Goal: Task Accomplishment & Management: Use online tool/utility

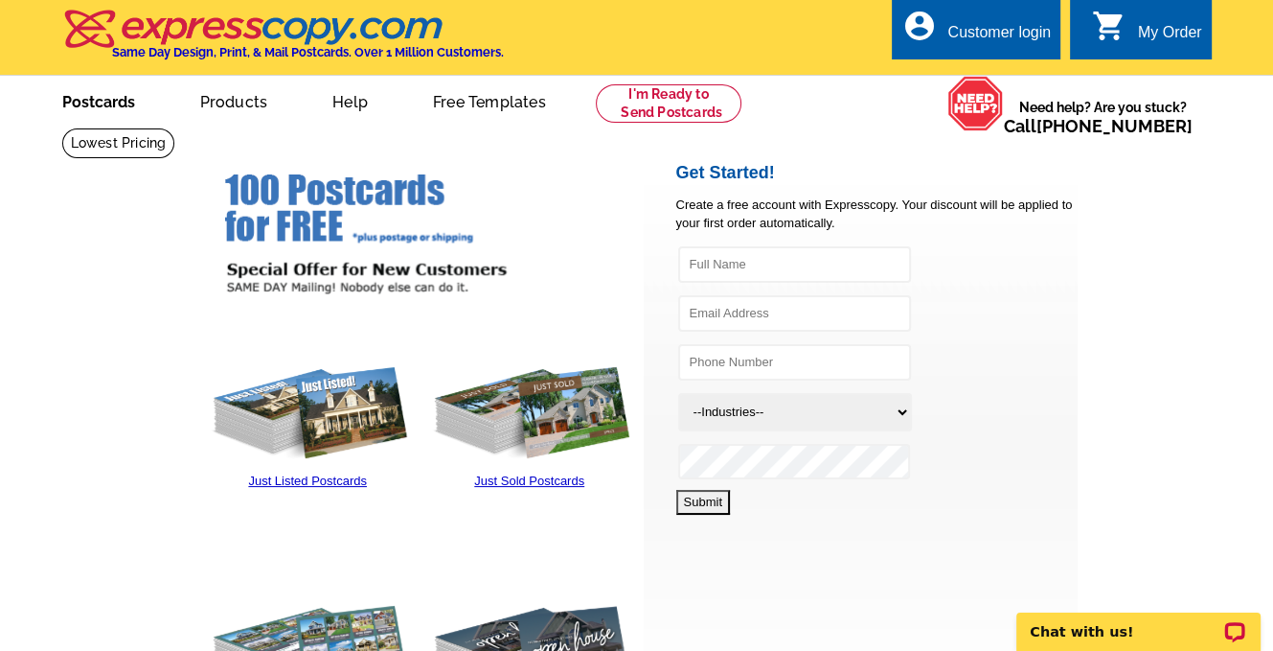
click at [89, 103] on link "Postcards" at bounding box center [99, 100] width 134 height 45
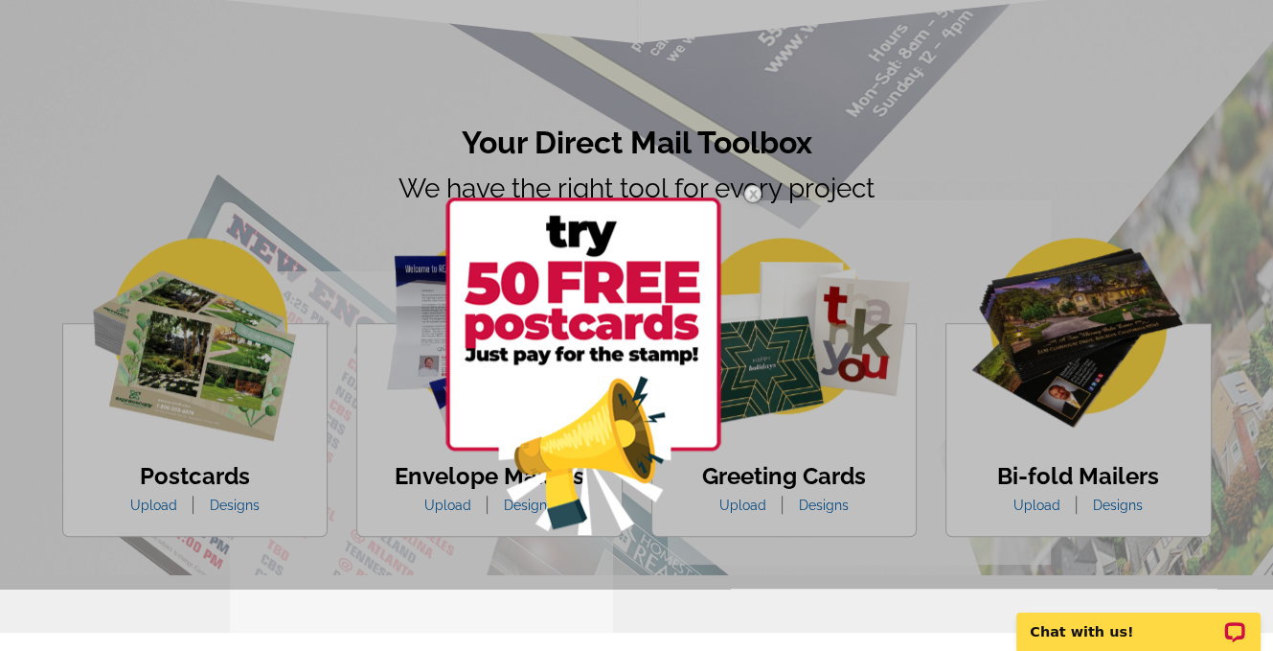
scroll to position [1054, 0]
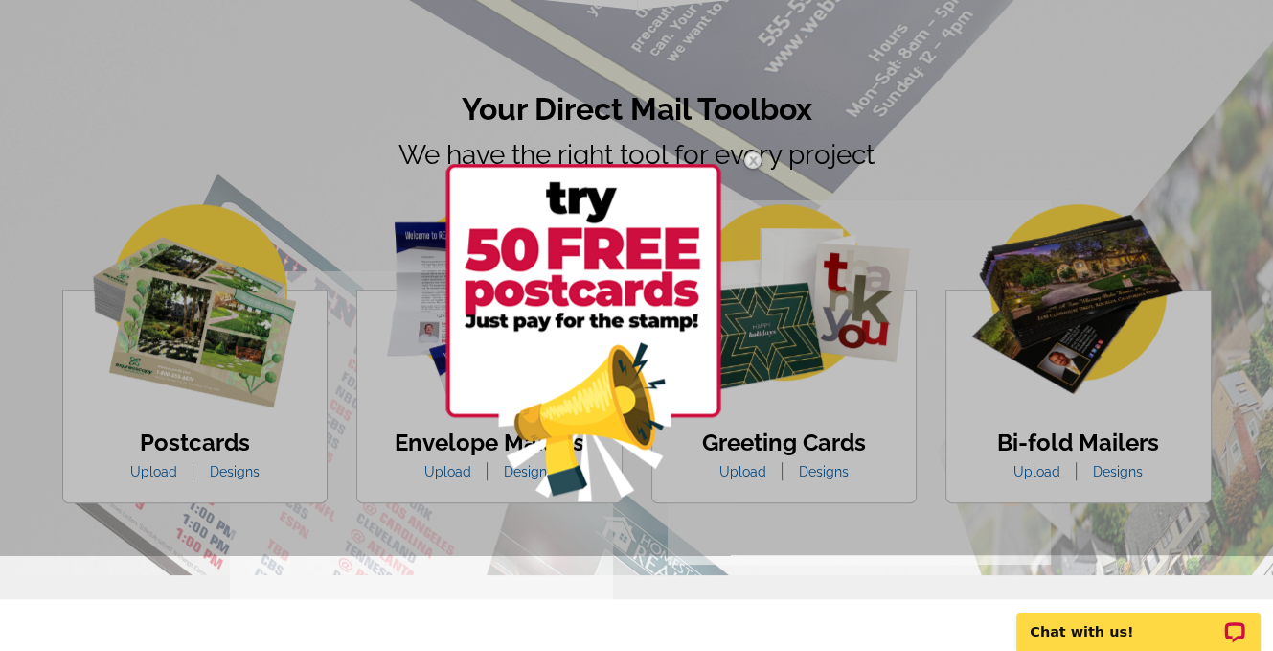
click at [560, 304] on img at bounding box center [583, 332] width 276 height 337
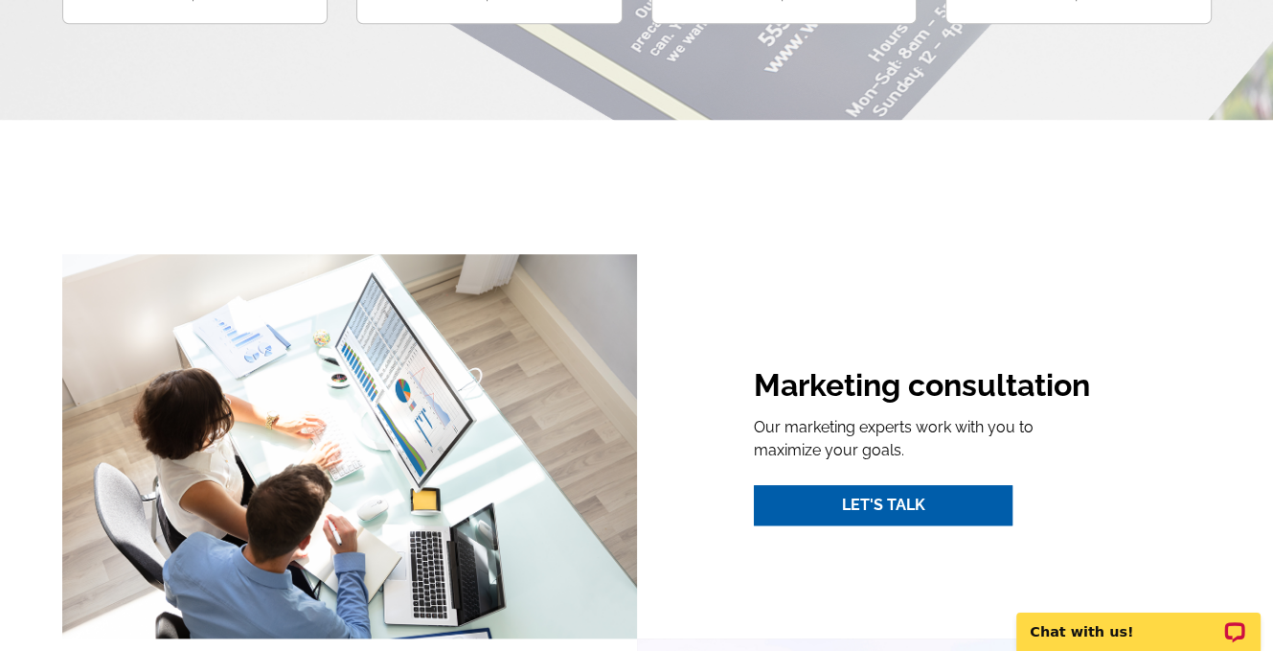
scroll to position [958, 0]
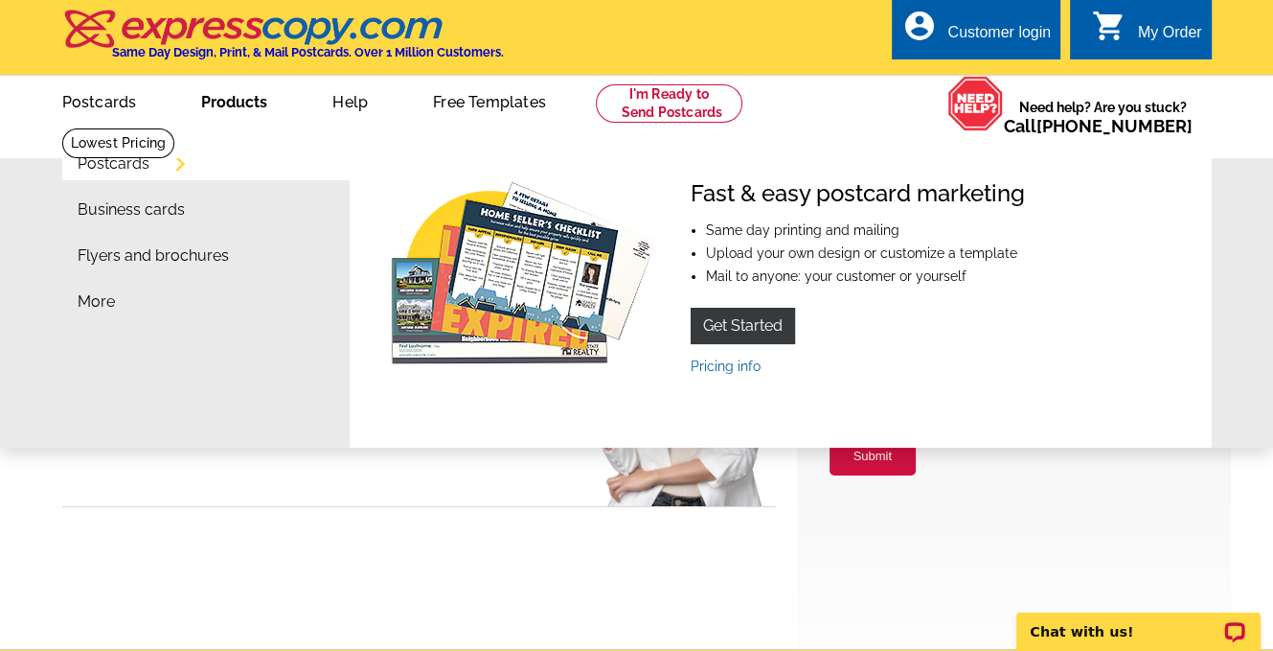
click at [239, 115] on link "Products" at bounding box center [234, 100] width 127 height 45
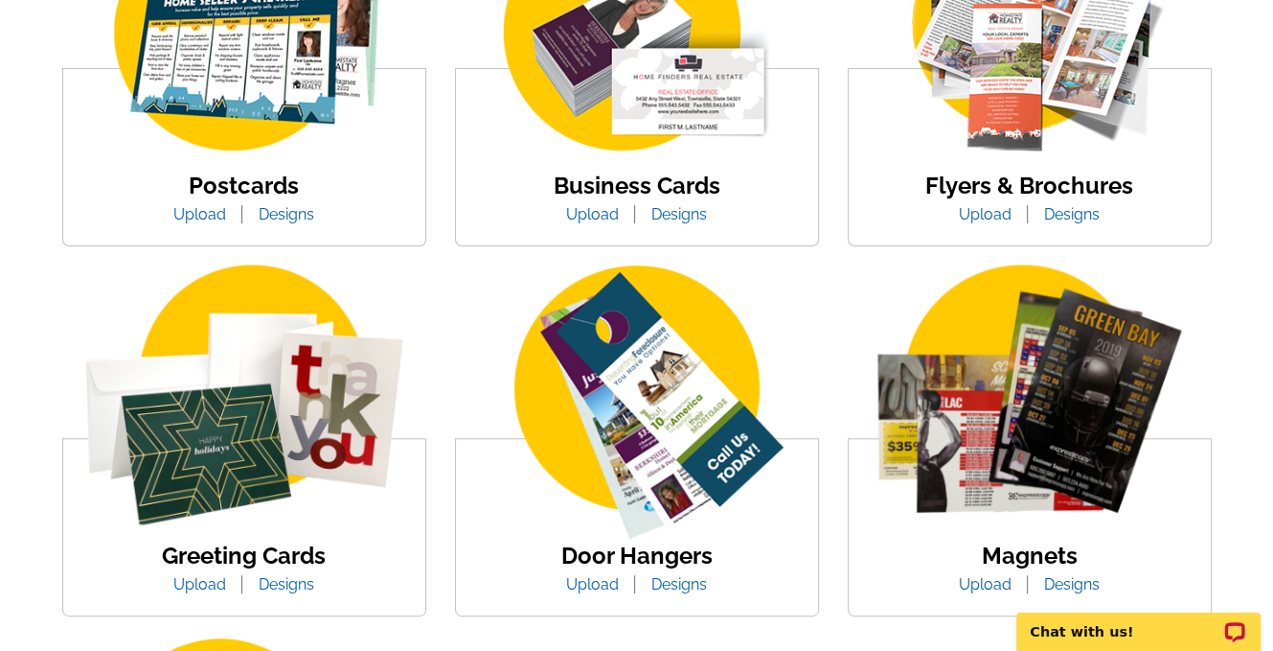
scroll to position [479, 0]
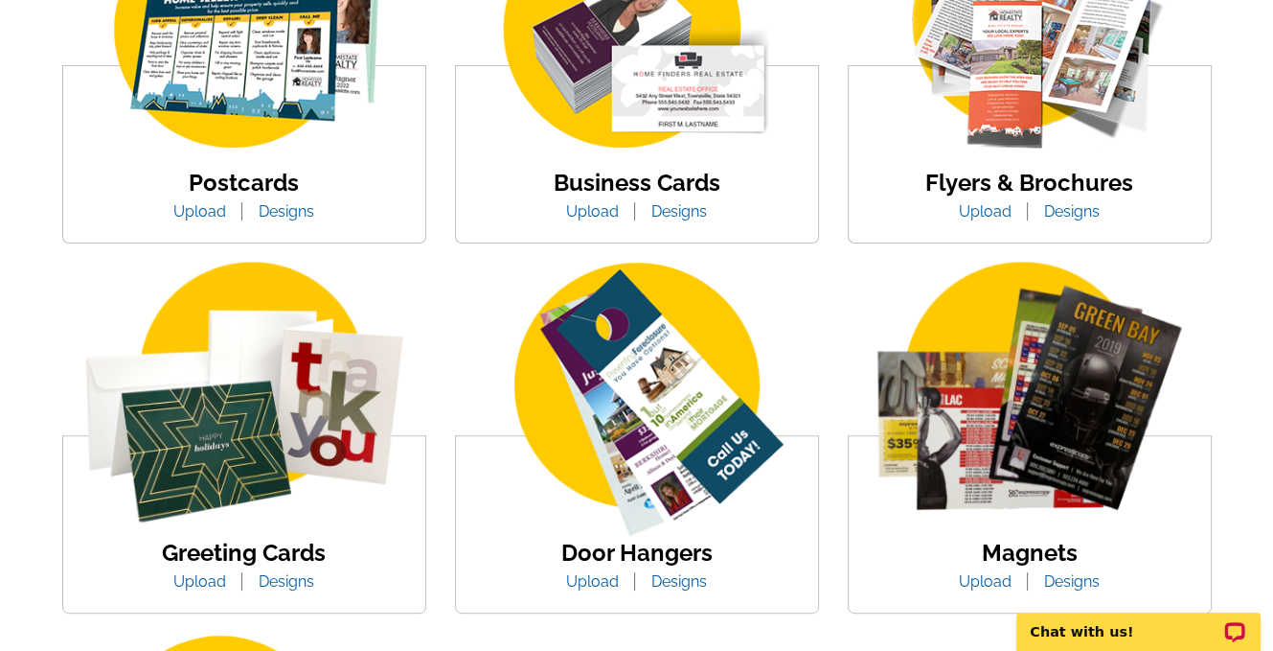
click at [1074, 217] on link "Designs" at bounding box center [1072, 211] width 84 height 18
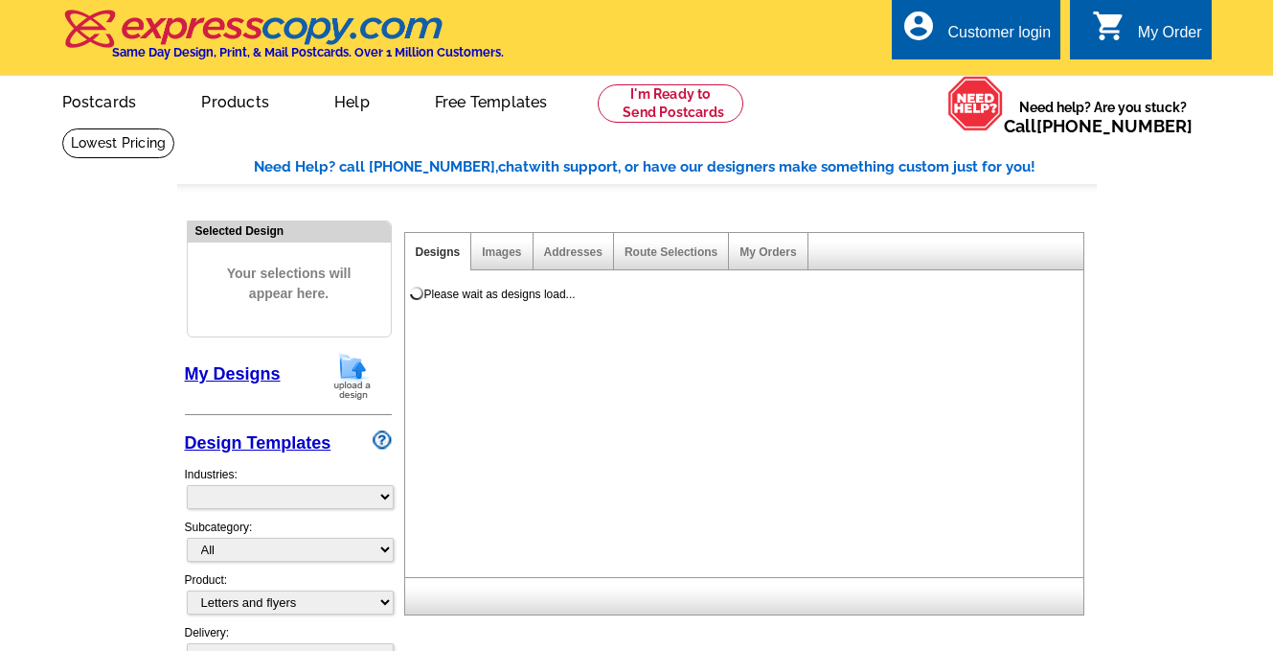
select select "2"
select select "6"
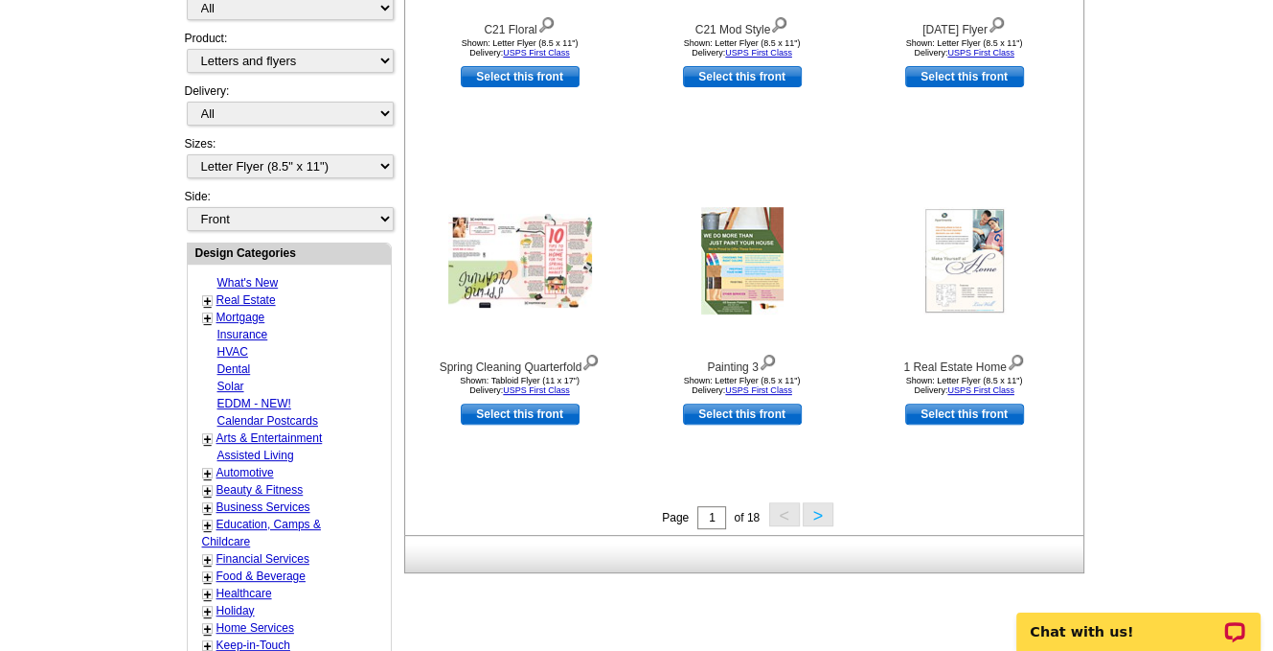
scroll to position [575, 0]
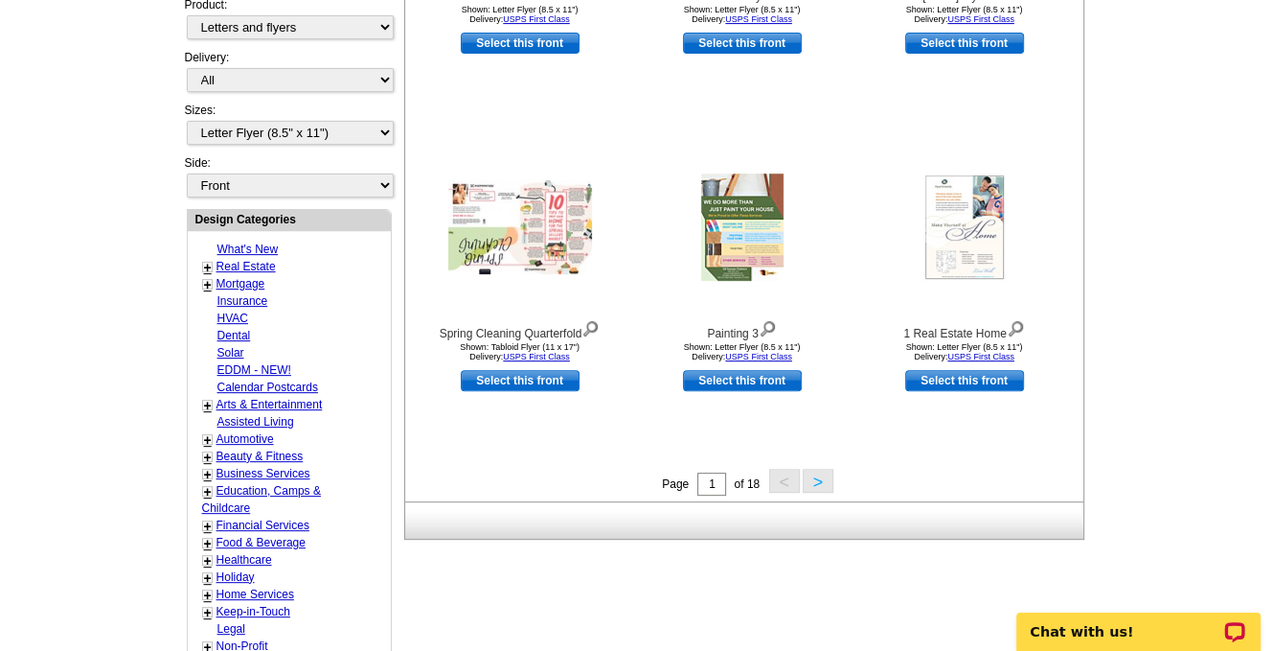
click at [204, 277] on link "+" at bounding box center [208, 284] width 8 height 15
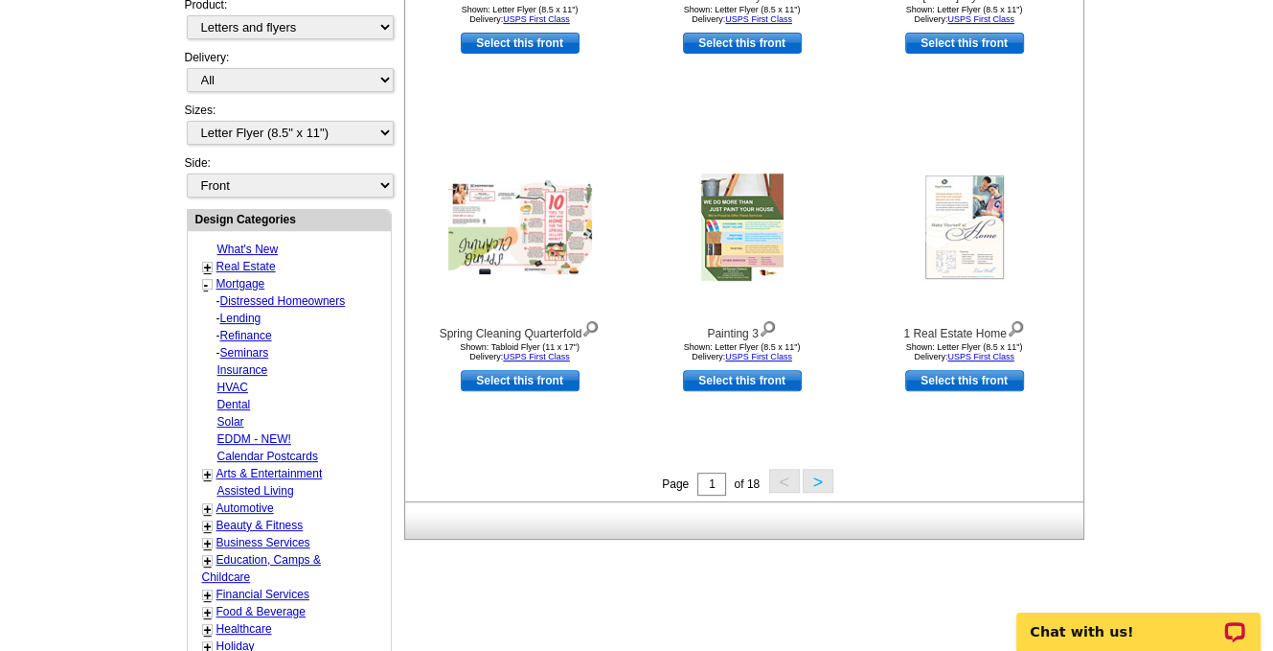
click at [204, 260] on link "+" at bounding box center [208, 267] width 8 height 15
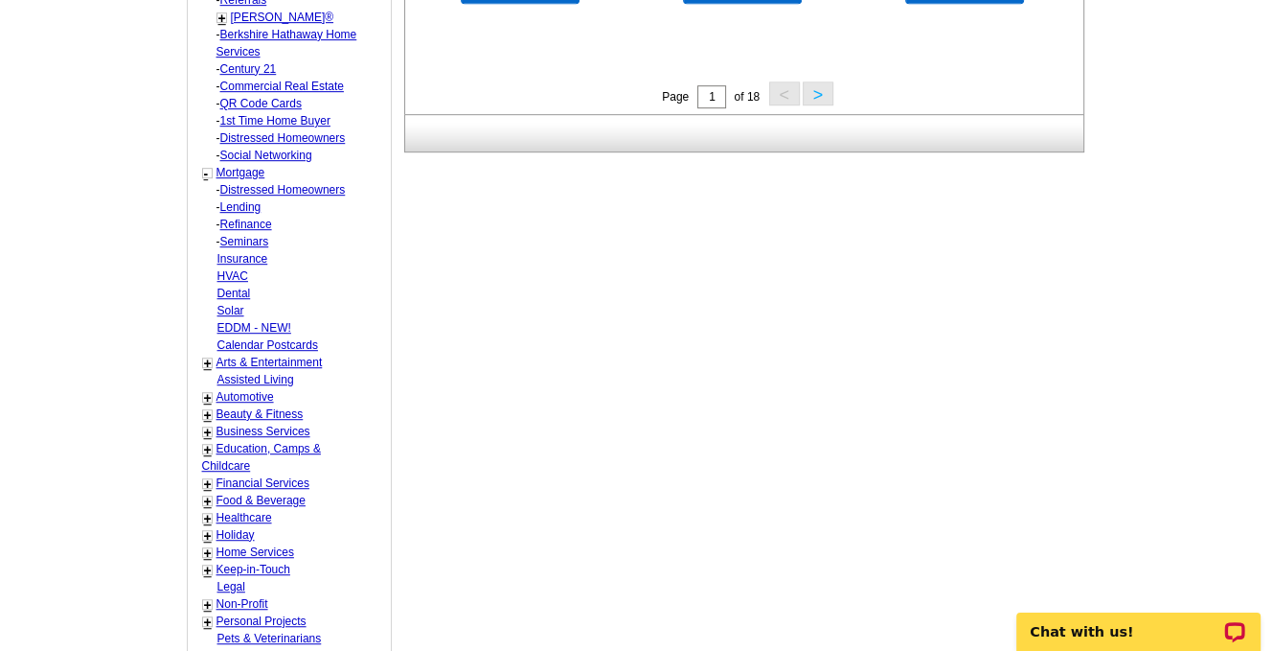
scroll to position [958, 0]
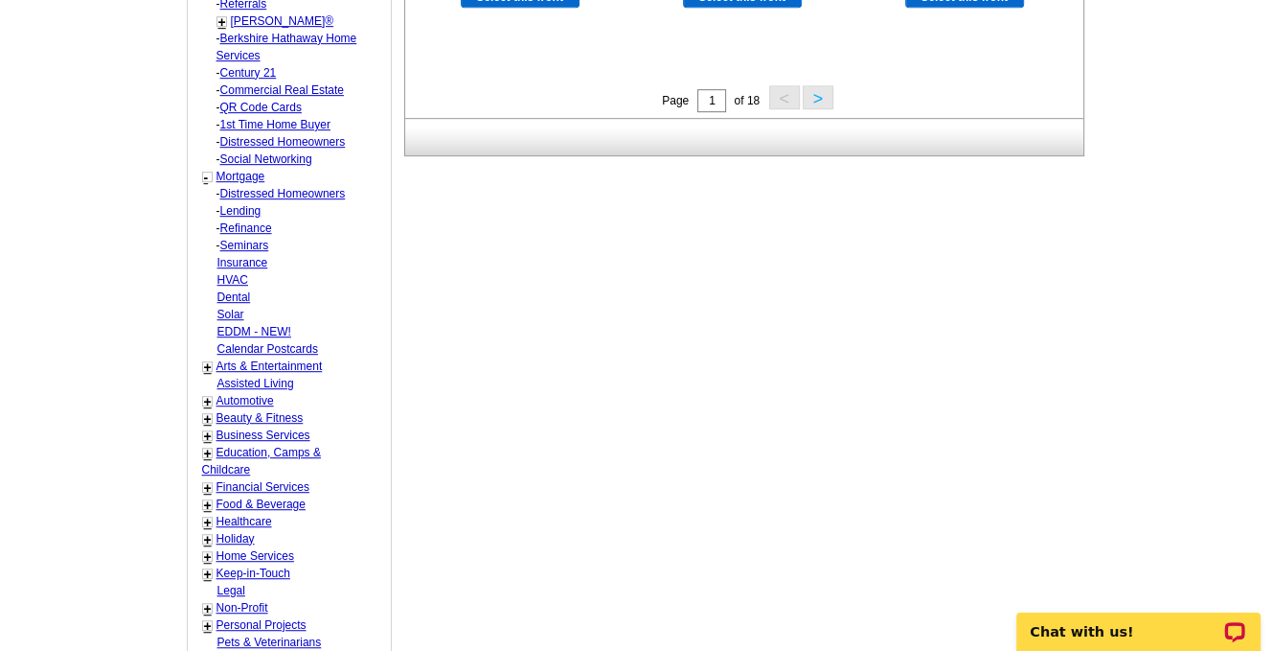
click at [240, 204] on link "Lending" at bounding box center [240, 210] width 41 height 13
select select "774"
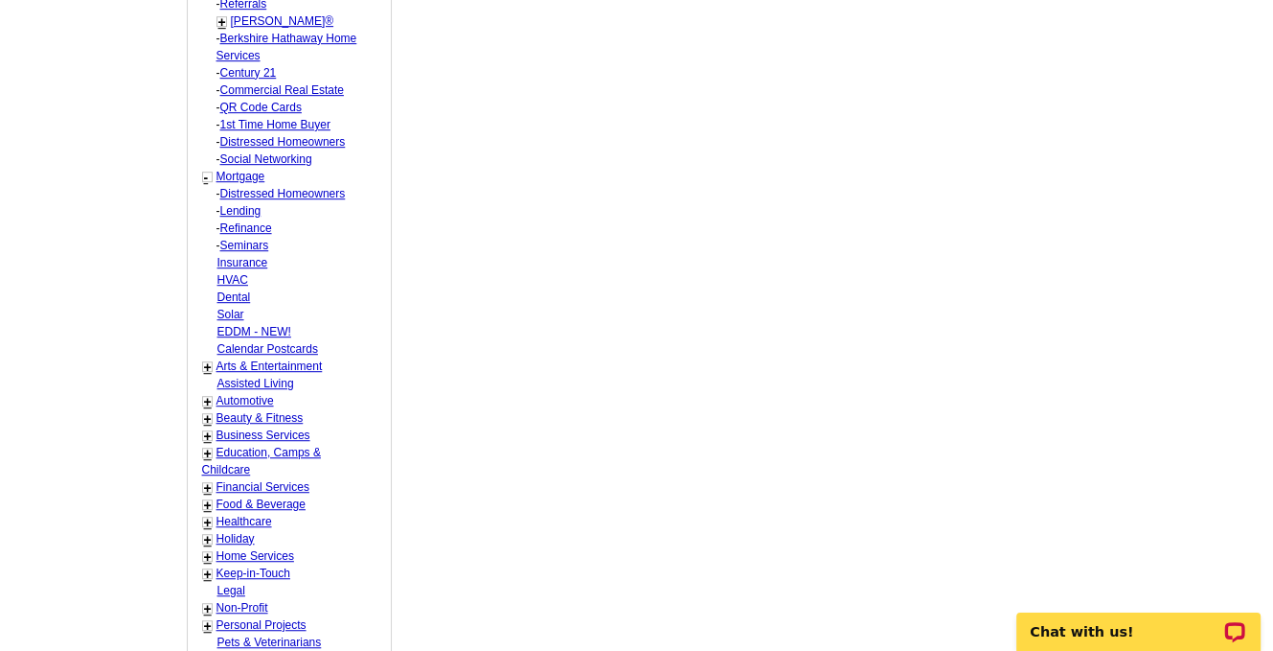
select select "1170"
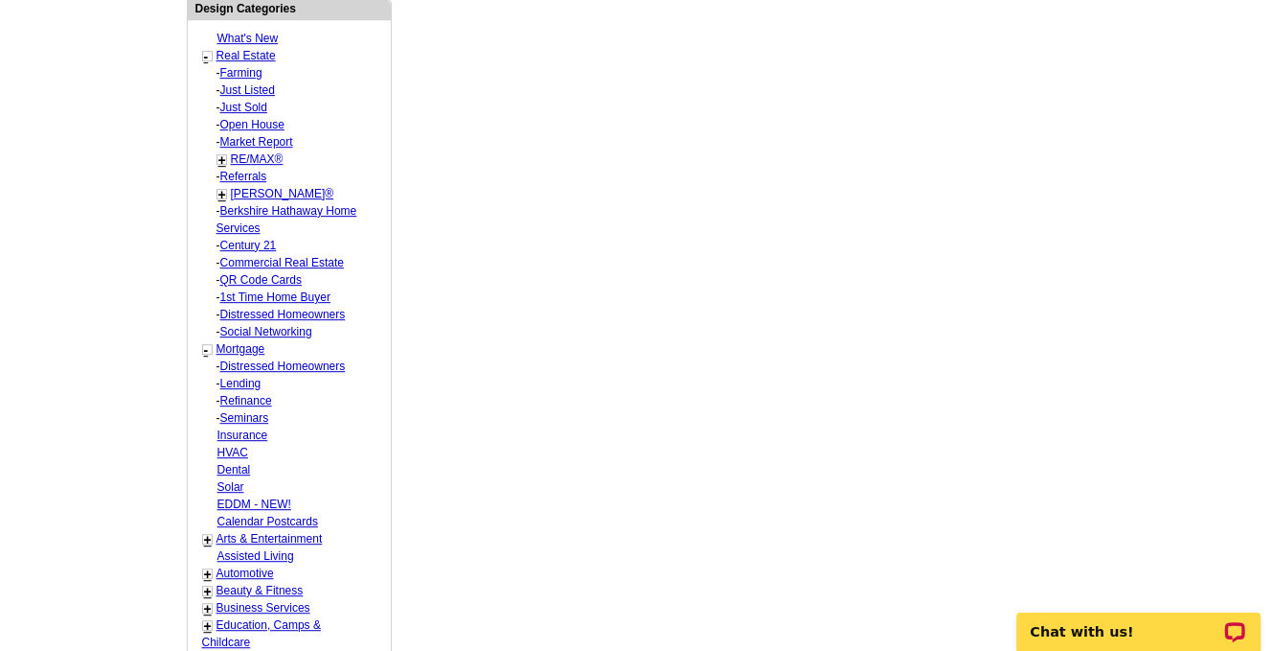
scroll to position [857, 0]
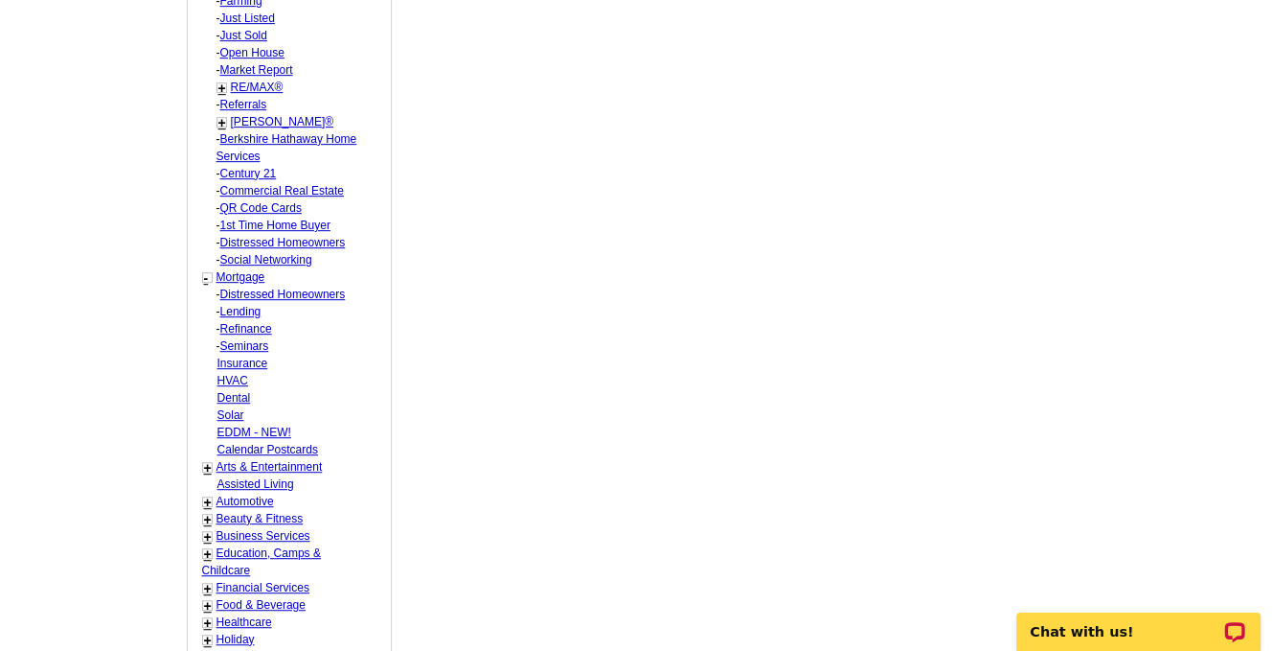
click at [229, 408] on link "Solar" at bounding box center [230, 414] width 27 height 13
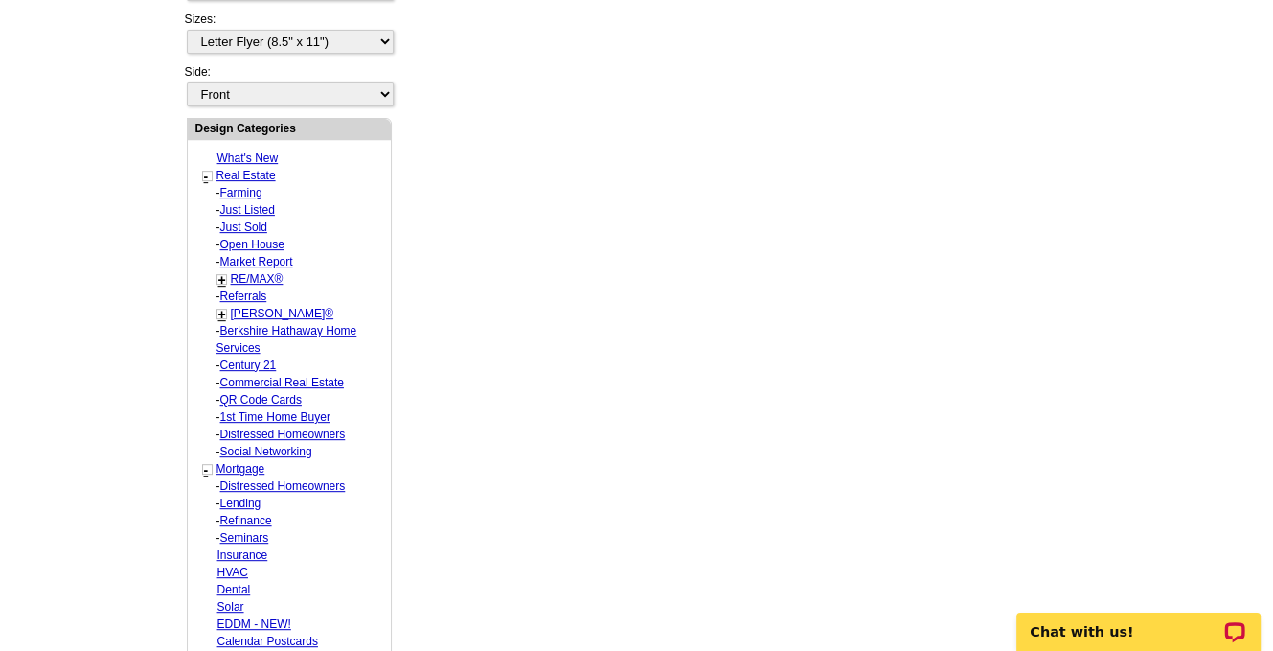
scroll to position [762, 0]
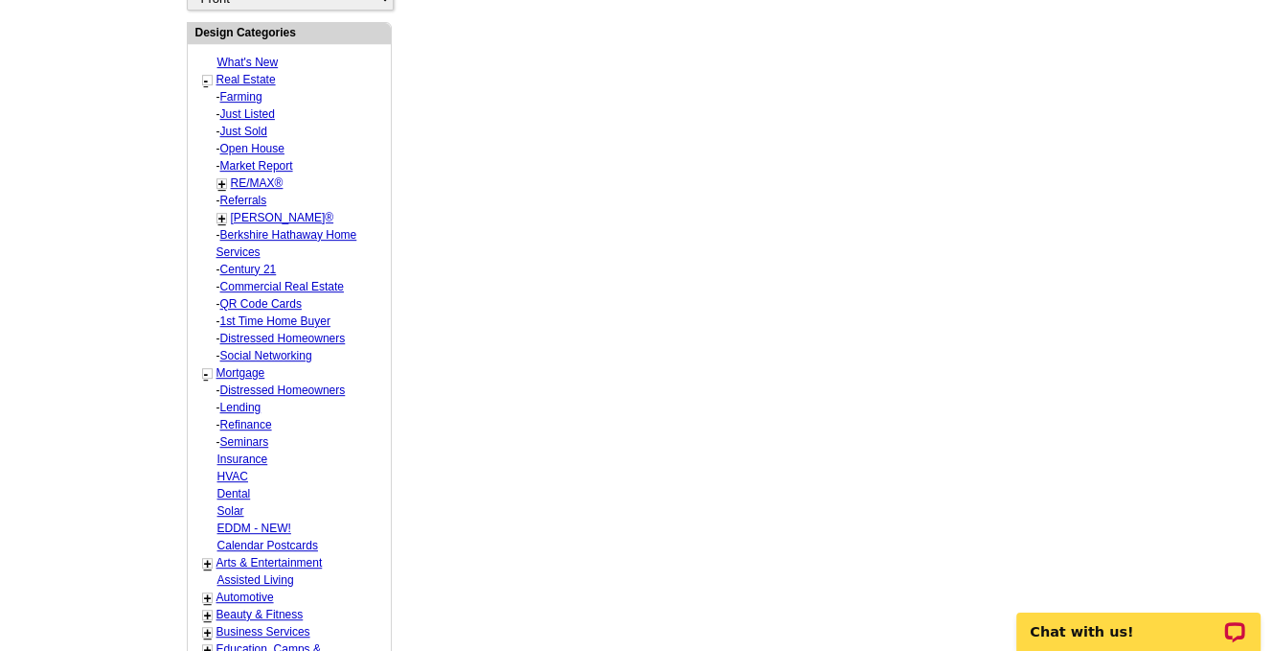
click at [240, 521] on link "EDDM - NEW!" at bounding box center [254, 527] width 74 height 13
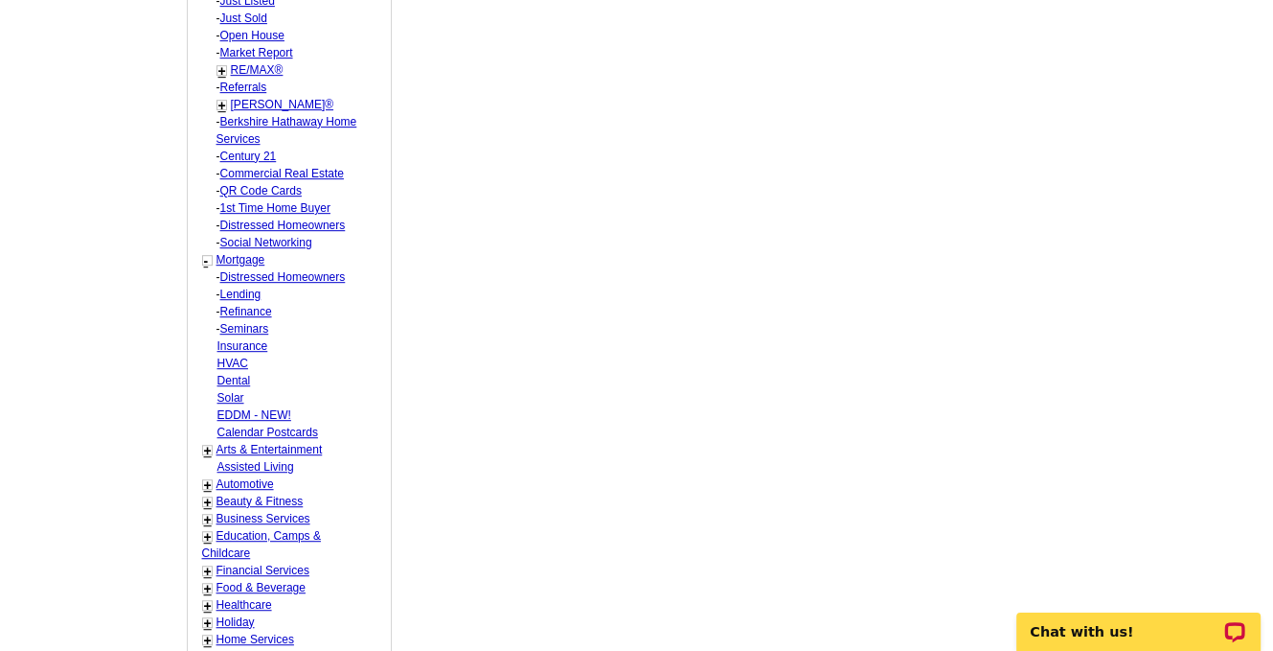
click at [249, 425] on link "Calendar Postcards" at bounding box center [267, 431] width 101 height 13
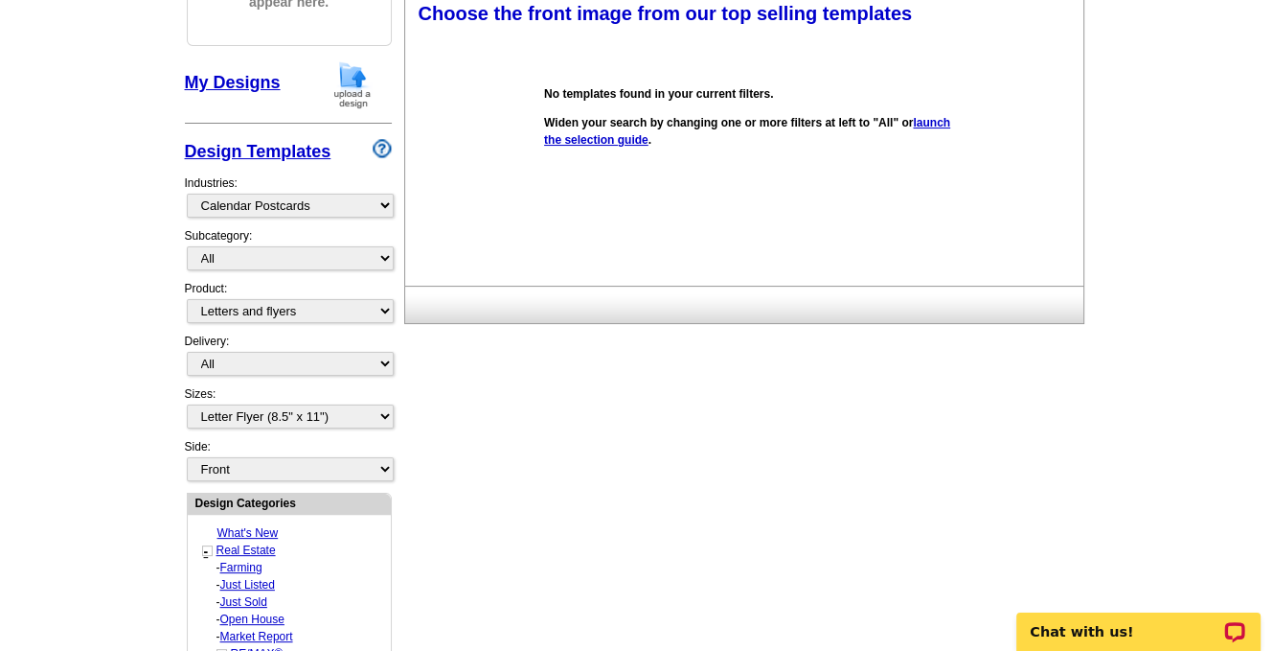
scroll to position [283, 0]
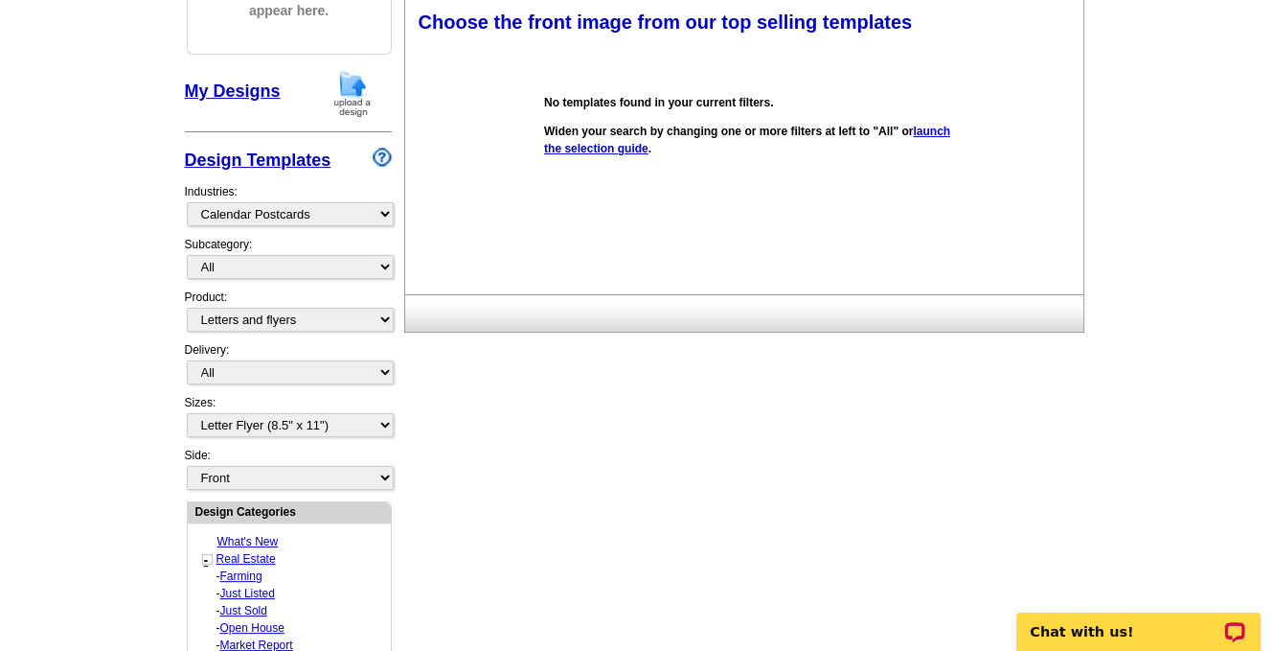
click at [593, 150] on link "launch the selection guide" at bounding box center [747, 140] width 406 height 31
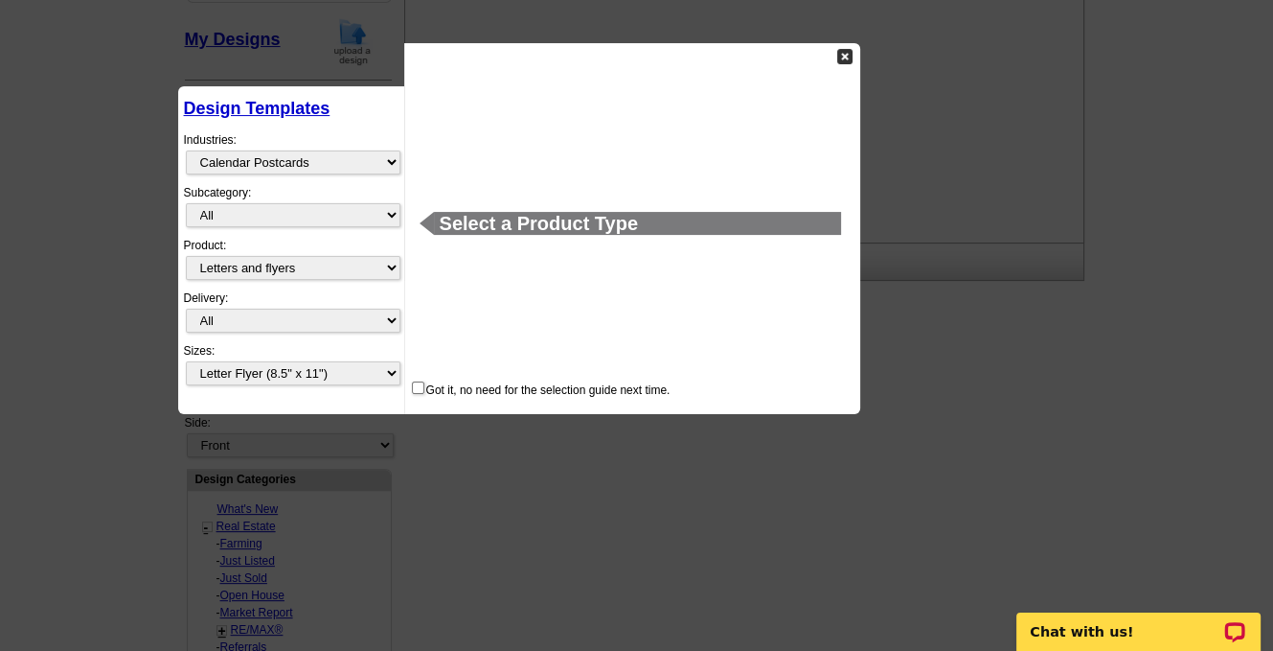
scroll to position [359, 0]
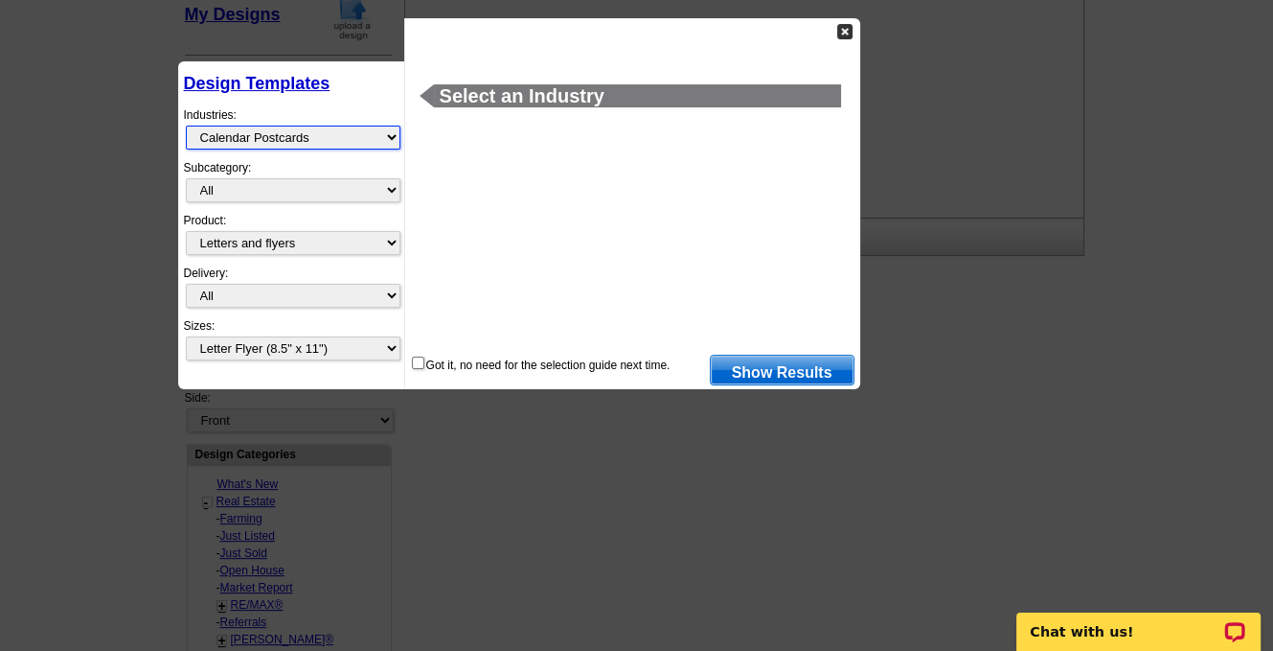
click at [387, 140] on select "What's New Real Estate Mortgage Insurance HVAC Dental Solar EDDM - NEW! Calenda…" at bounding box center [293, 138] width 215 height 24
select select "774"
click at [186, 126] on select "What's New Real Estate Mortgage Insurance HVAC Dental Solar EDDM - NEW! Calenda…" at bounding box center [293, 138] width 215 height 24
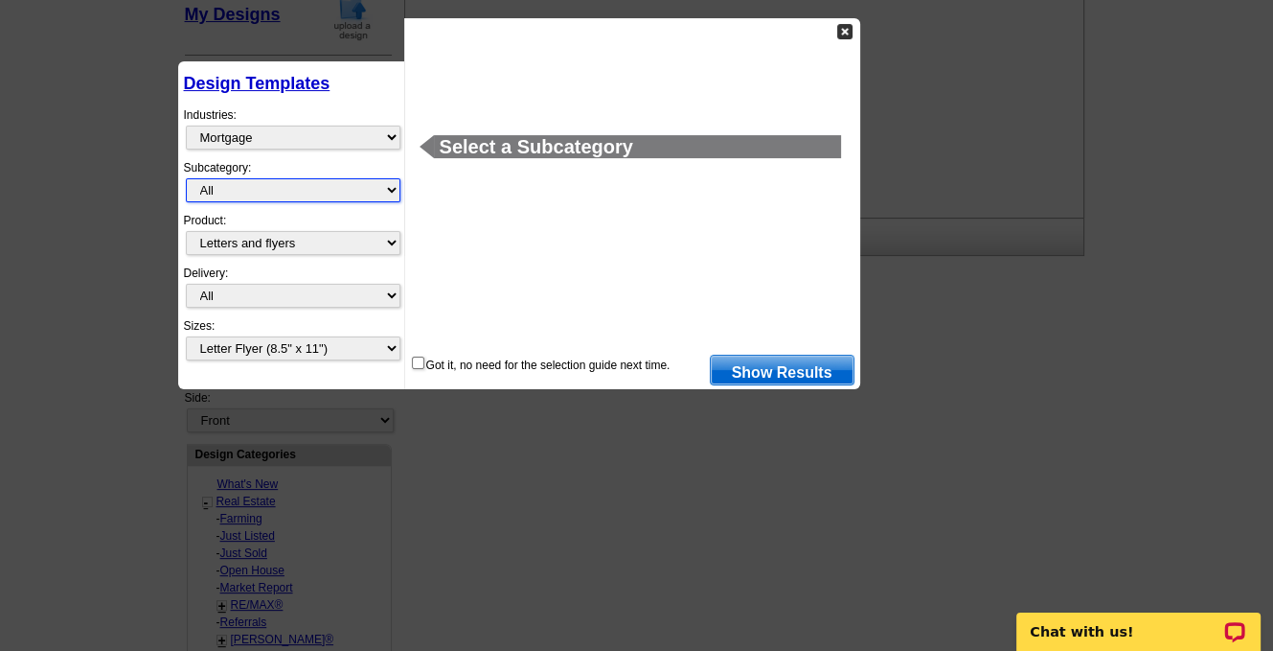
click at [334, 189] on select "All Distressed Homeowners Lending Refinance Seminars" at bounding box center [293, 190] width 215 height 24
select select "1170"
click at [186, 178] on select "All Distressed Homeowners Lending Refinance Seminars" at bounding box center [293, 190] width 215 height 24
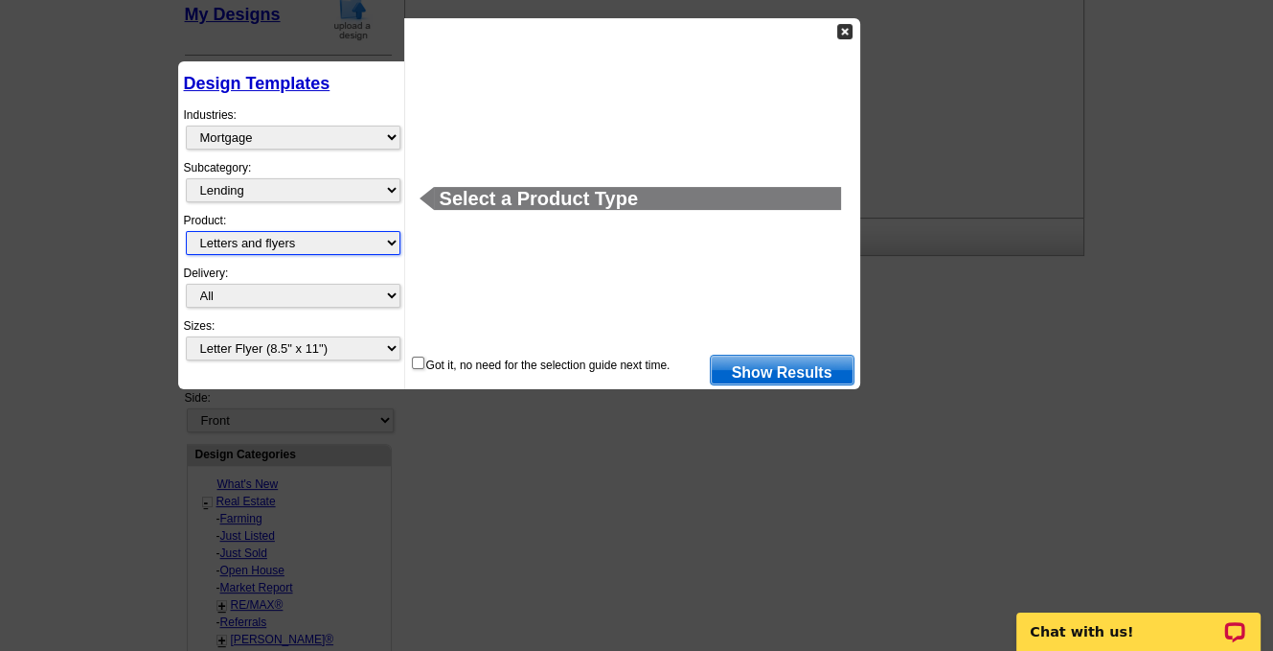
click at [274, 237] on select "All Postcards Letters and flyers Business Cards Door Hangers Greeting Cards" at bounding box center [293, 243] width 215 height 24
click at [186, 231] on select "All Postcards Letters and flyers Business Cards Door Hangers Greeting Cards" at bounding box center [293, 243] width 215 height 24
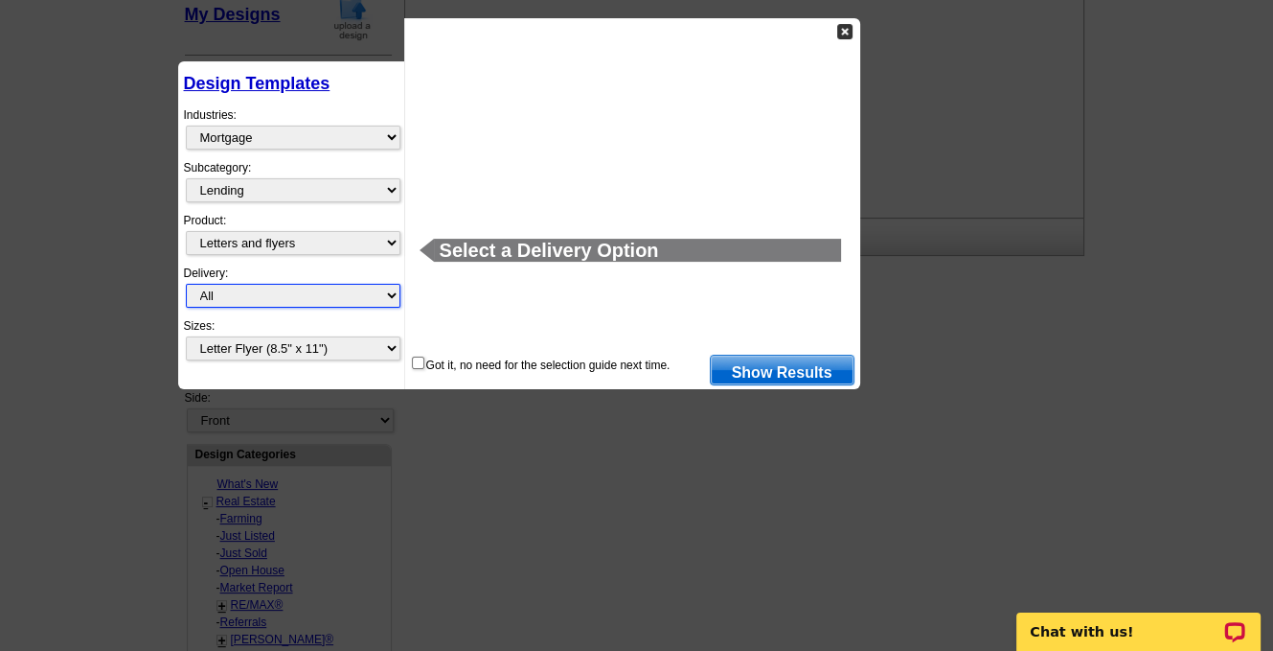
click at [289, 289] on select "All First Class Mail Shipped to Me EDDM Save 66% on Postage" at bounding box center [293, 296] width 215 height 24
select select "3"
click at [186, 284] on select "All First Class Mail Shipped to Me EDDM Save 66% on Postage" at bounding box center [293, 296] width 215 height 24
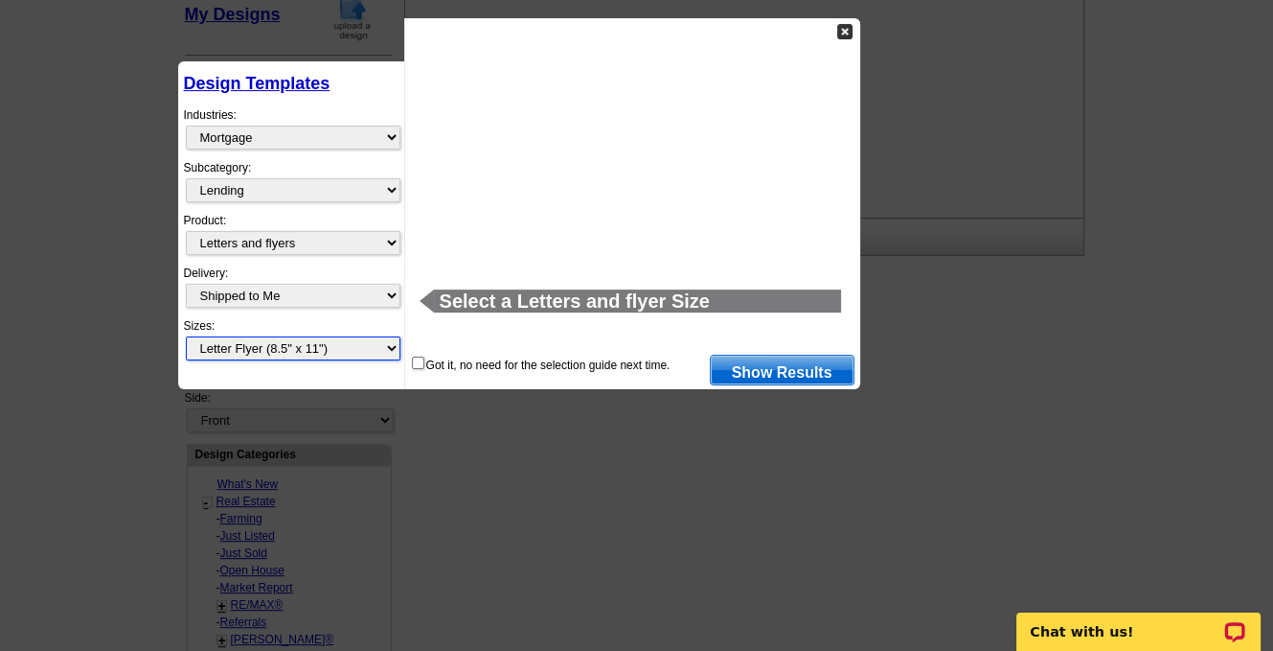
click at [303, 341] on select "All Letter Flyer (8.5" x 11") Tabloid Flyer (11" x 17")" at bounding box center [293, 348] width 215 height 24
click at [791, 373] on link "Show Results" at bounding box center [782, 369] width 145 height 31
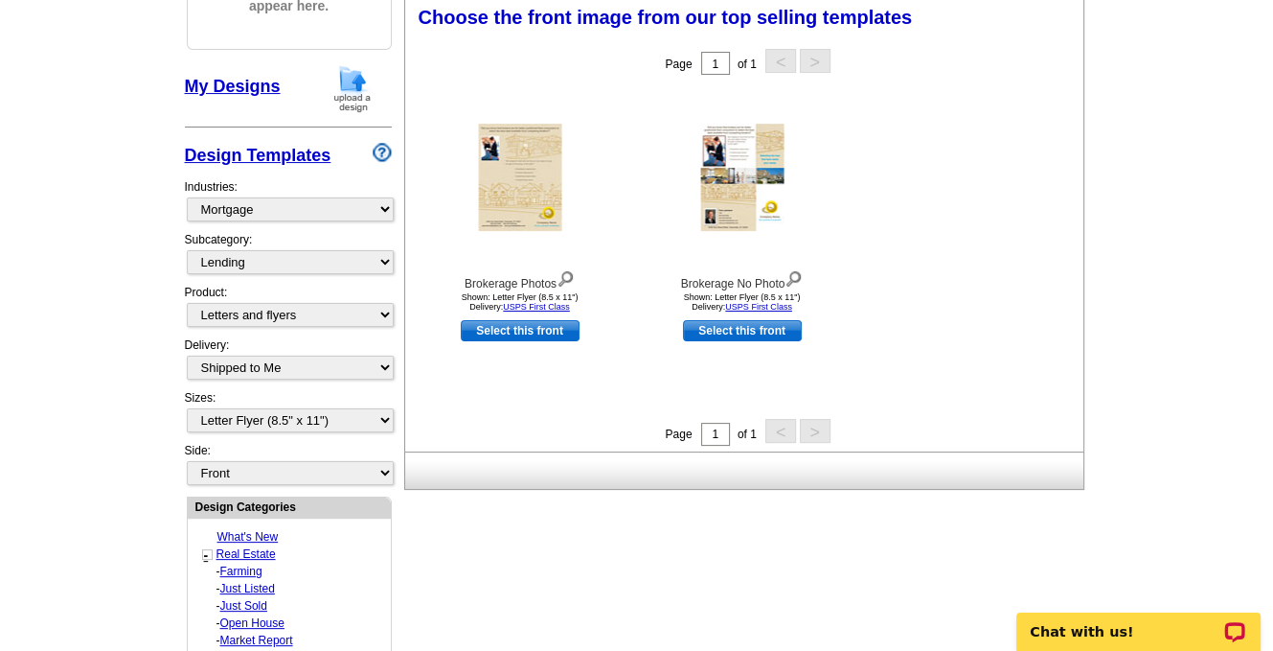
scroll to position [283, 0]
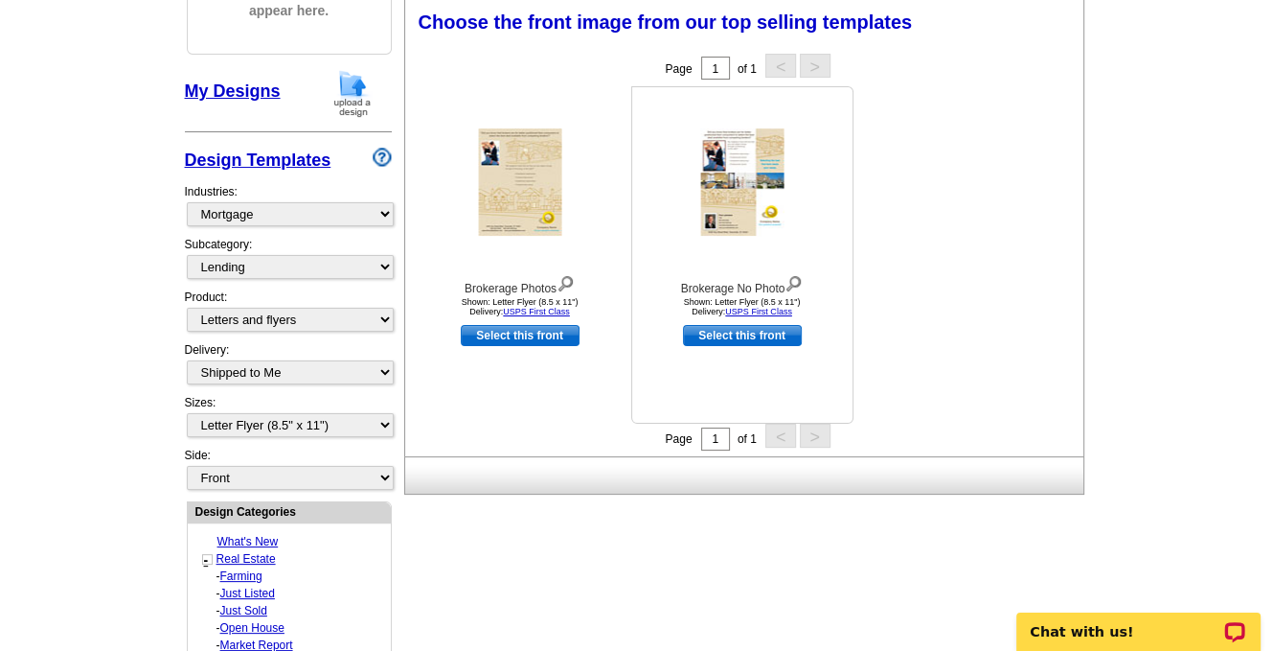
click at [724, 236] on img at bounding box center [741, 181] width 83 height 107
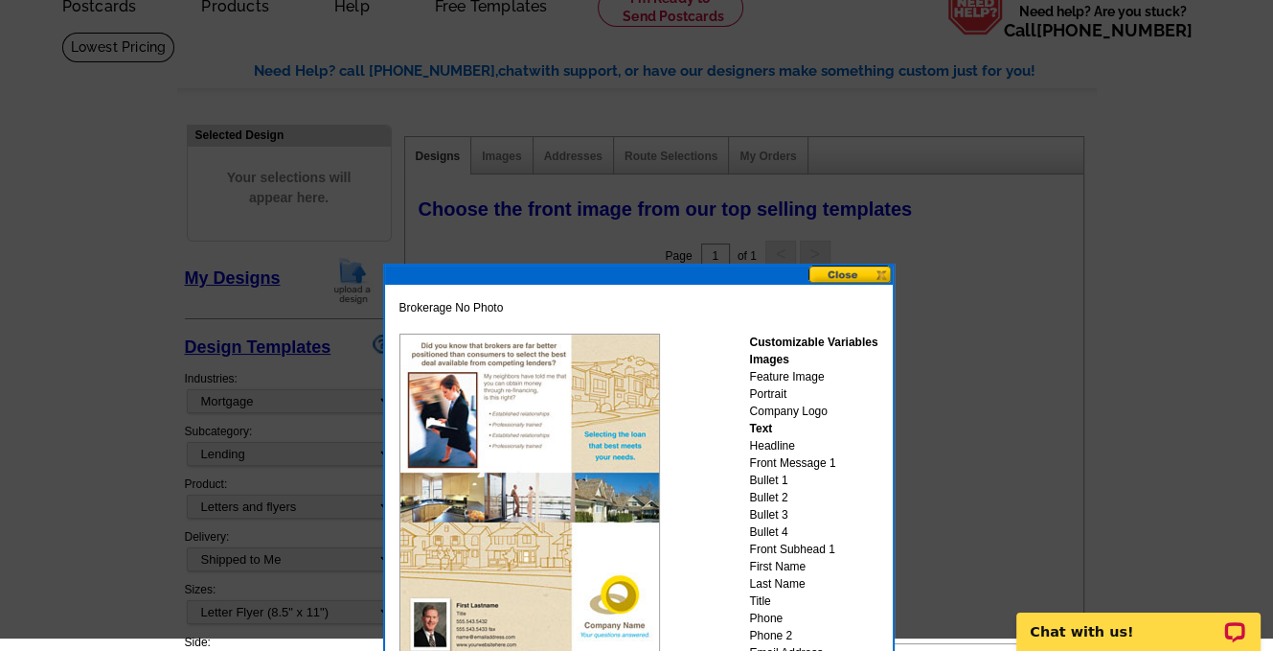
scroll to position [0, 0]
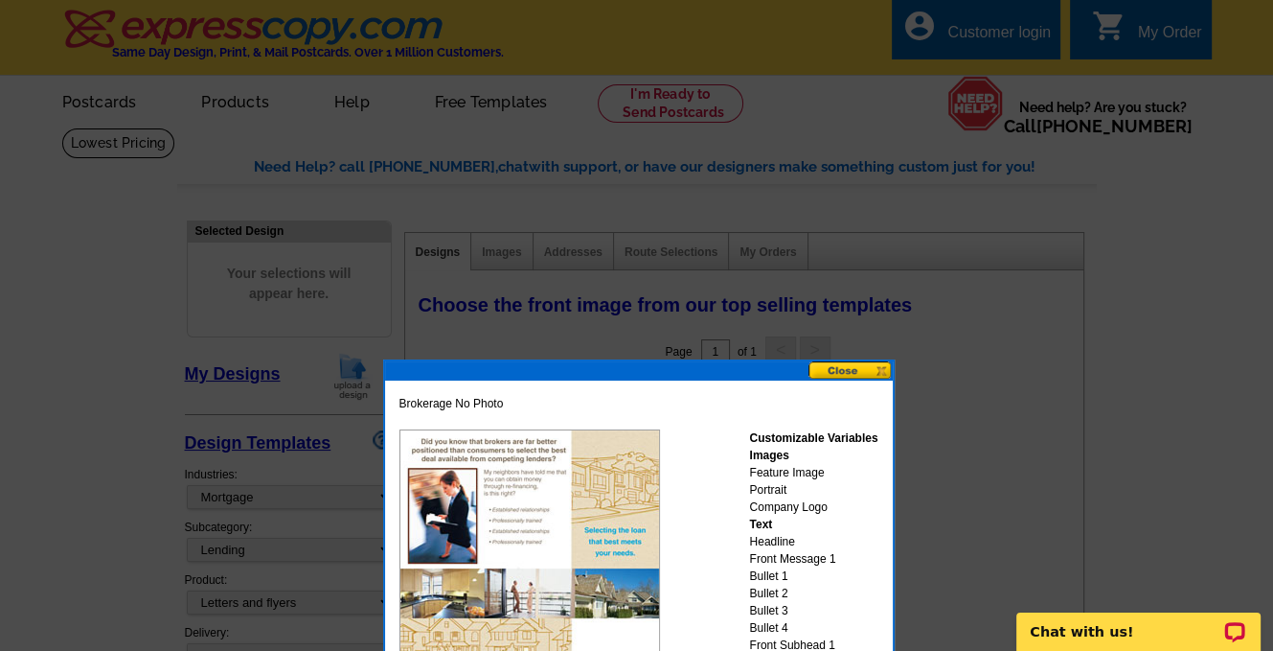
click at [837, 361] on button at bounding box center [851, 370] width 84 height 18
